Goal: Task Accomplishment & Management: Manage account settings

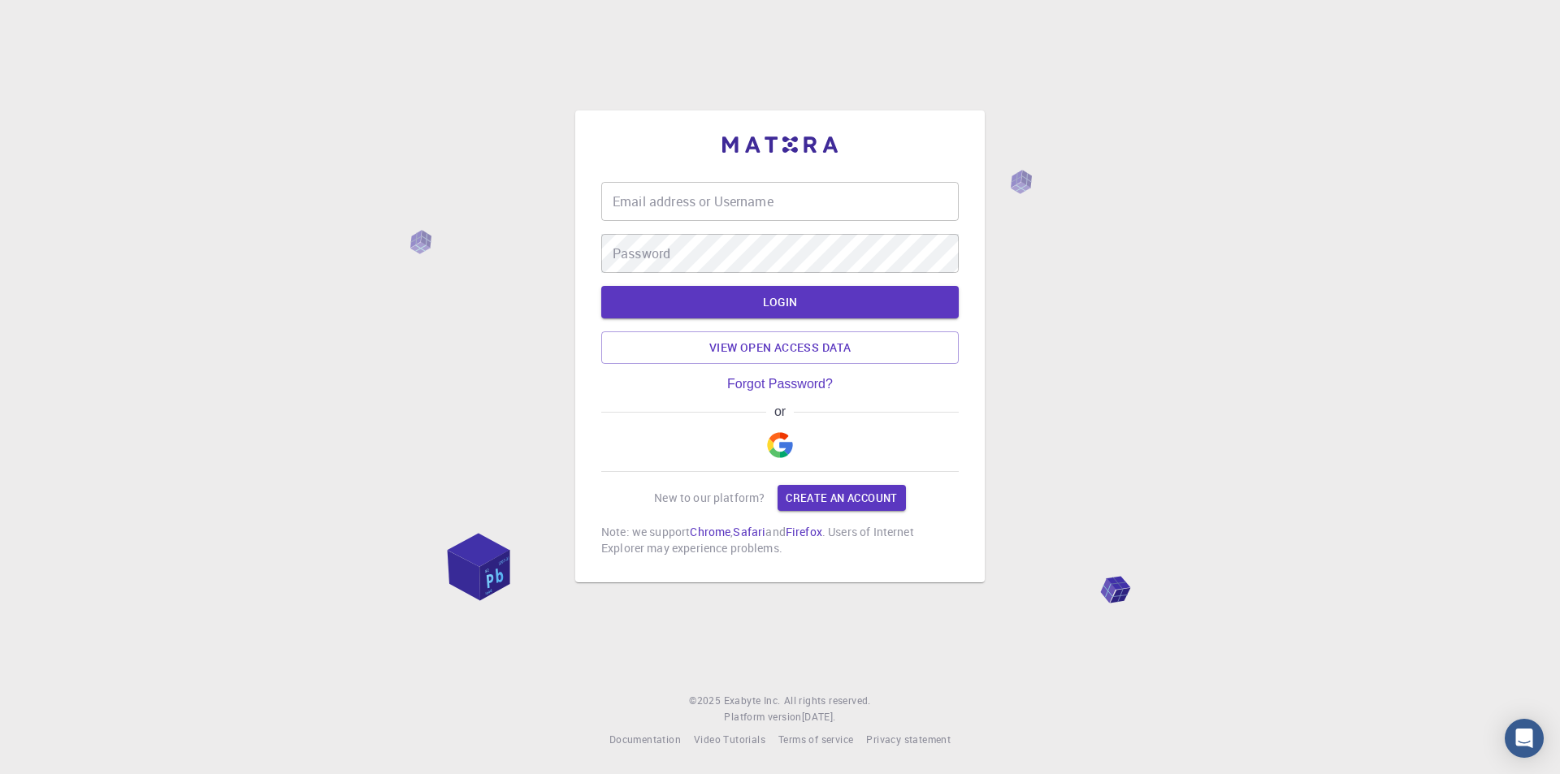
click at [780, 453] on img "button" at bounding box center [780, 445] width 26 height 26
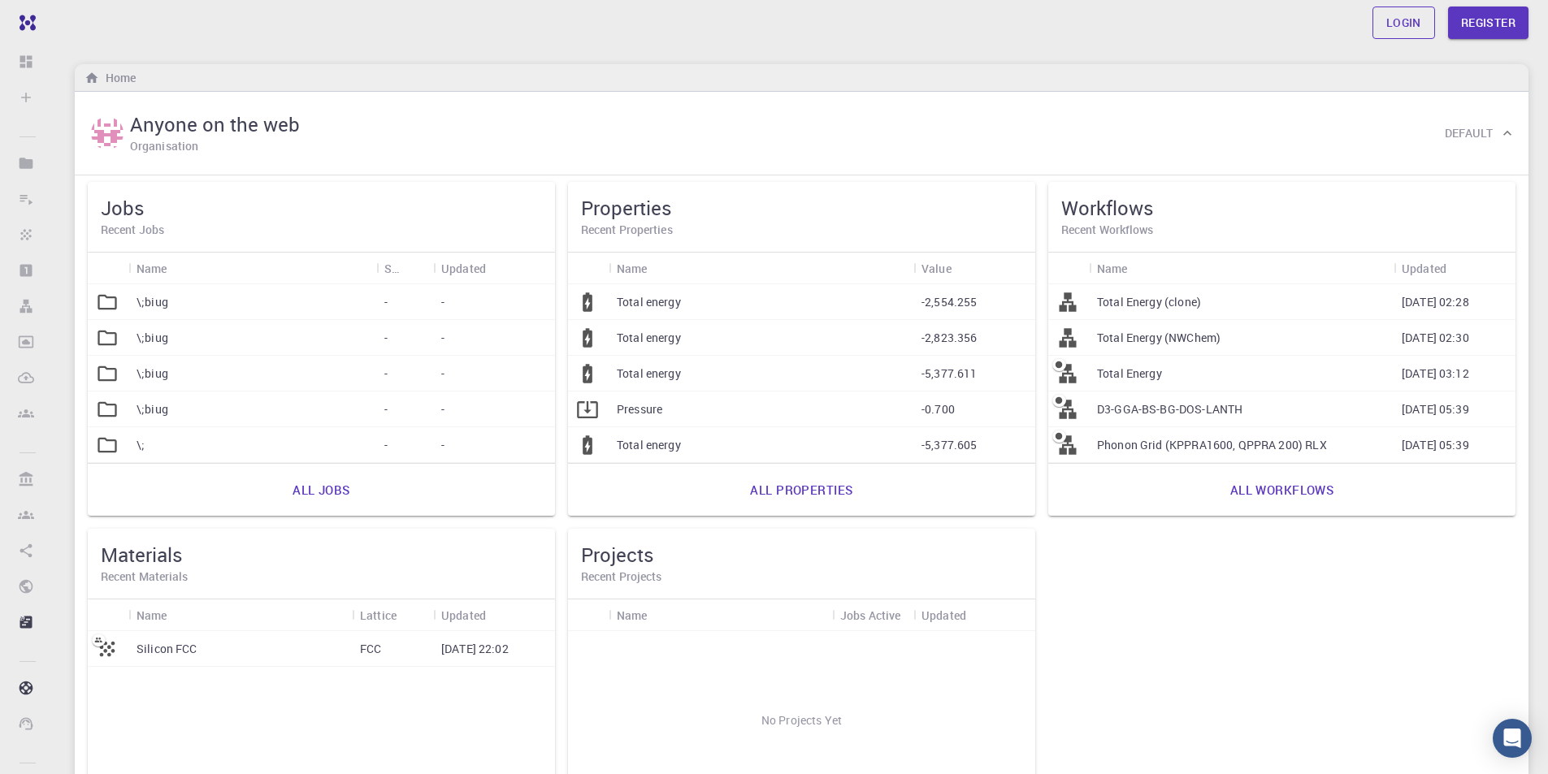
click at [1411, 21] on link "Login" at bounding box center [1403, 23] width 63 height 33
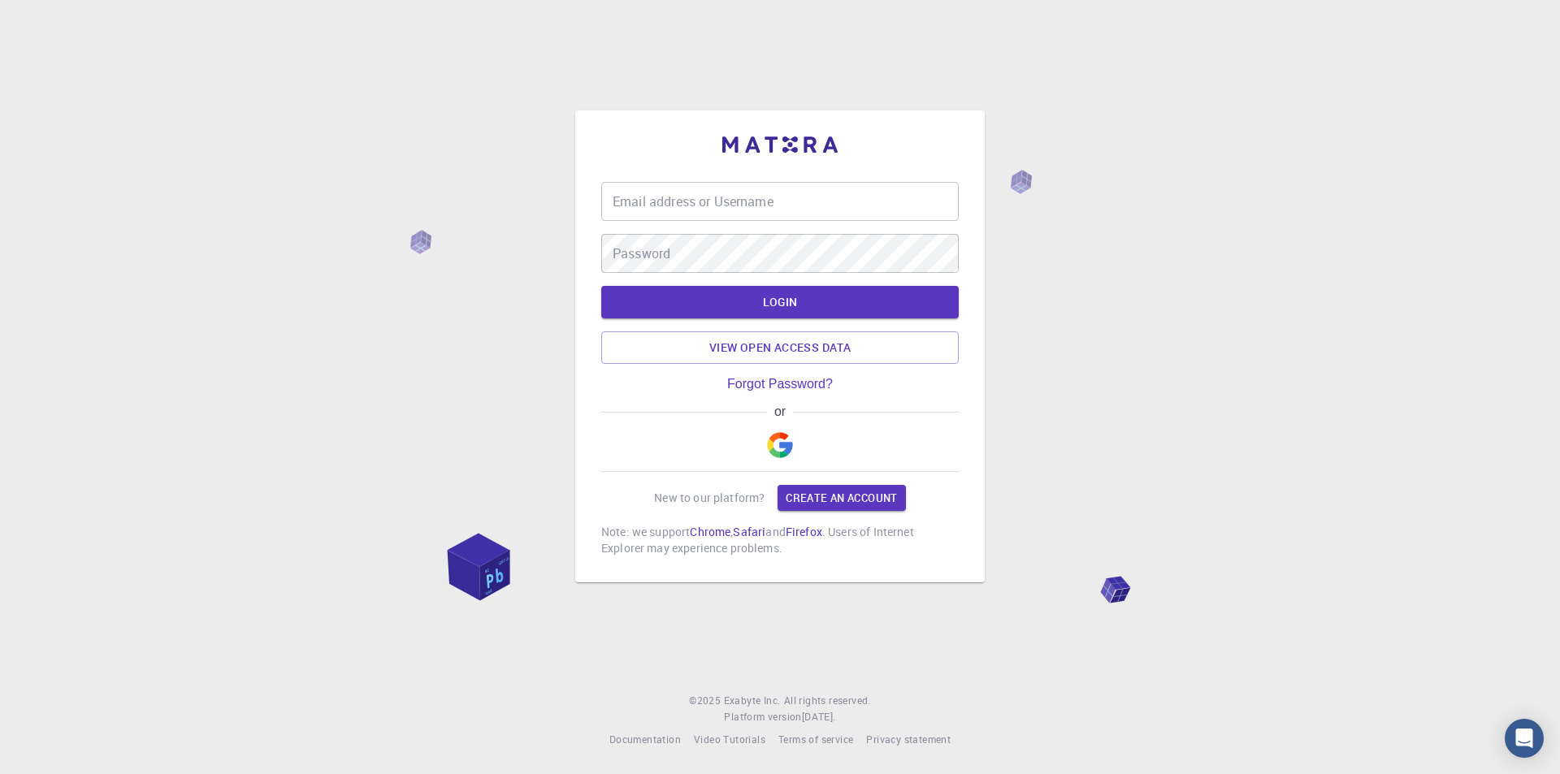
click at [782, 432] on img "button" at bounding box center [780, 445] width 26 height 26
